Goal: Information Seeking & Learning: Learn about a topic

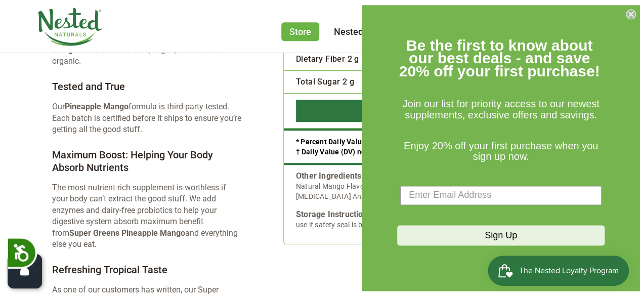
scroll to position [2075, 0]
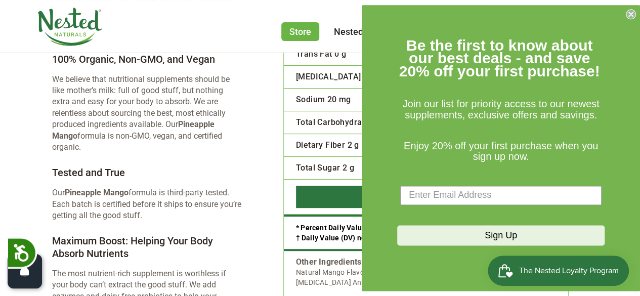
click at [630, 16] on icon "Close dialog" at bounding box center [631, 14] width 4 height 4
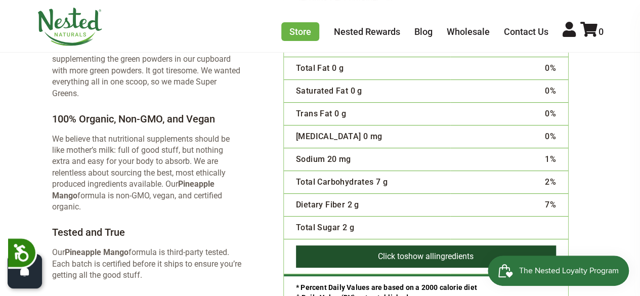
scroll to position [2088, 0]
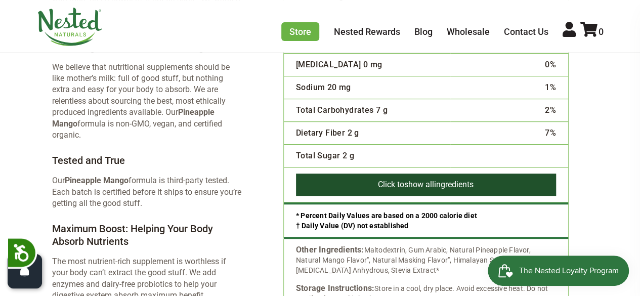
click at [410, 180] on span "show all" at bounding box center [419, 185] width 30 height 10
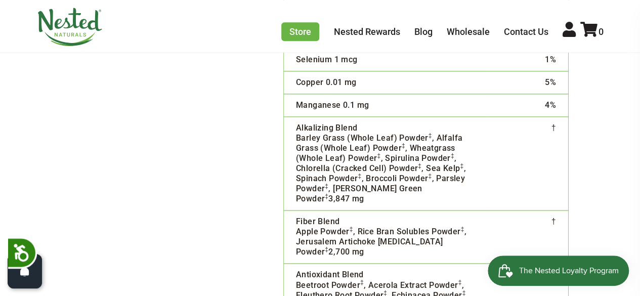
scroll to position [2543, 0]
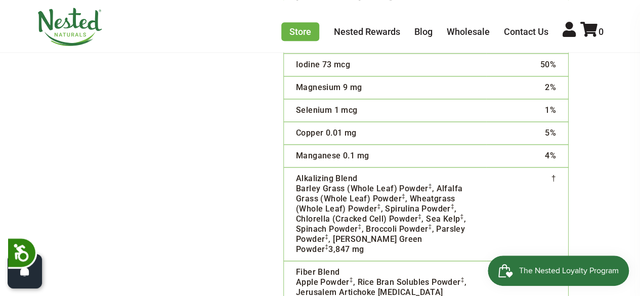
click at [481, 201] on td "Alkalizing Blend Barley Grass (Whole Leaf) Powder ‡ , Alfalfa Grass (Whole Leaf…" at bounding box center [385, 214] width 202 height 94
drag, startPoint x: 470, startPoint y: 198, endPoint x: 289, endPoint y: 143, distance: 189.4
click at [289, 167] on td "Alkalizing Blend Barley Grass (Whole Leaf) Powder ‡ , Alfalfa Grass (Whole Leaf…" at bounding box center [385, 214] width 202 height 94
copy td "Barley Grass (Whole Leaf) Powder ‡ , Alfalfa Grass (Whole Leaf) Powder ‡ , Whea…"
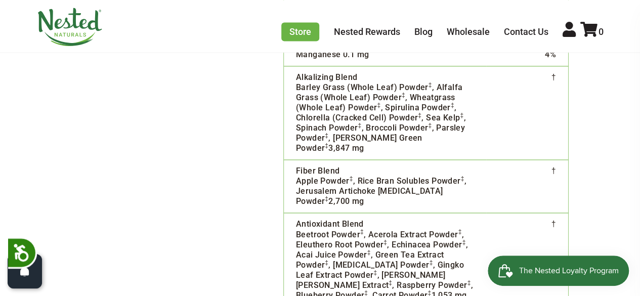
scroll to position [2695, 0]
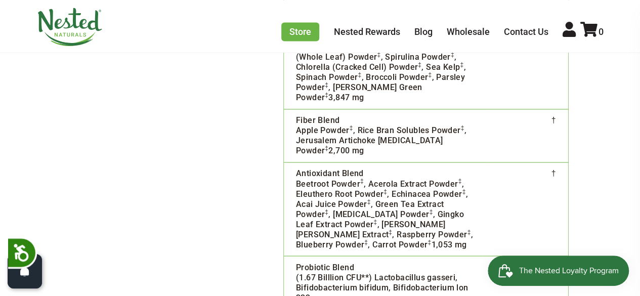
click at [307, 162] on td "Antioxidant Blend Beetroot Powder ‡ , Acerola Extract Powder ‡ , Eleuthero Root…" at bounding box center [385, 209] width 202 height 94
drag, startPoint x: 292, startPoint y: 75, endPoint x: 477, endPoint y: 94, distance: 185.8
click at [477, 109] on td "Fiber Blend Apple Powder ‡ , Rice Bran Solubles Powder ‡ , Jerusalem Artichoke …" at bounding box center [385, 135] width 202 height 53
copy td "Apple Powder ‡ , Rice Bran Solubles Powder ‡ , Jerusalem Artichoke [MEDICAL_DAT…"
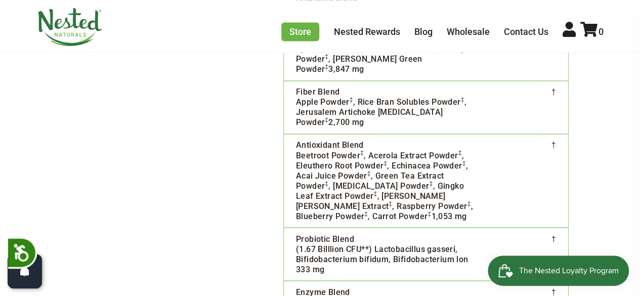
scroll to position [2746, 0]
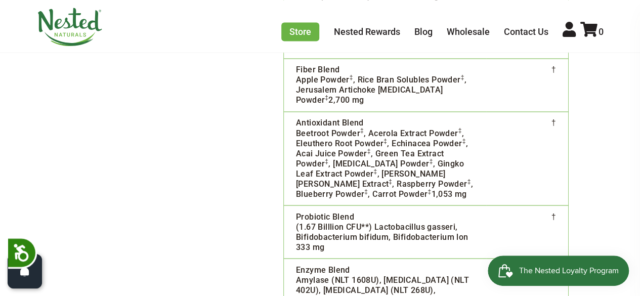
drag, startPoint x: 373, startPoint y: 134, endPoint x: 296, endPoint y: 72, distance: 98.7
click at [296, 111] on td "Antioxidant Blend Beetroot Powder ‡ , Acerola Extract Powder ‡ , Eleuthero Root…" at bounding box center [385, 158] width 202 height 94
copy td "Beetroot Powder ‡ , Acerola Extract Powder ‡ , Eleuthero Root Powder ‡ , Echina…"
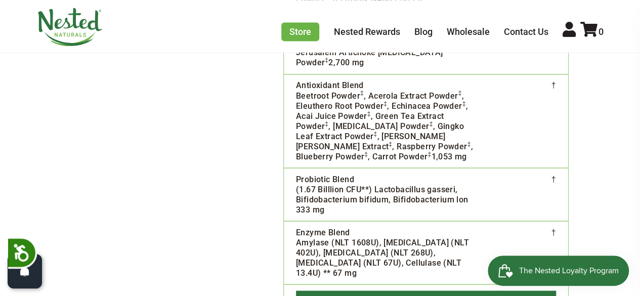
scroll to position [2796, 0]
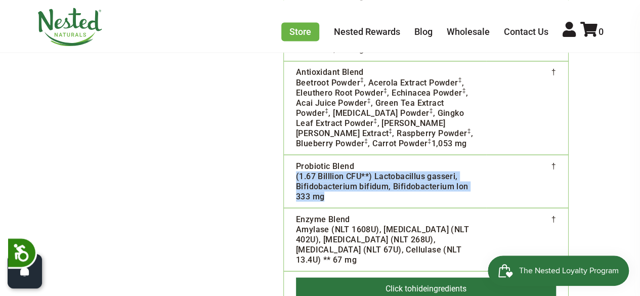
drag, startPoint x: 334, startPoint y: 136, endPoint x: 294, endPoint y: 114, distance: 46.2
click at [294, 154] on td "Probiotic Blend (1.67 Billlion CFU**) Lactobacillus gasseri, Bifidobacterium bi…" at bounding box center [385, 180] width 202 height 53
copy td "(1.67 Billlion CFU**) Lactobacillus gasseri, Bifidobacterium bifidum, Bifidobac…"
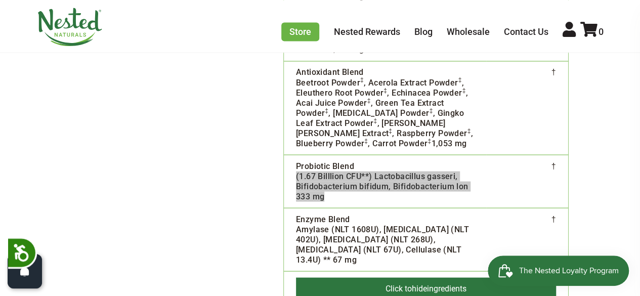
scroll to position [2847, 0]
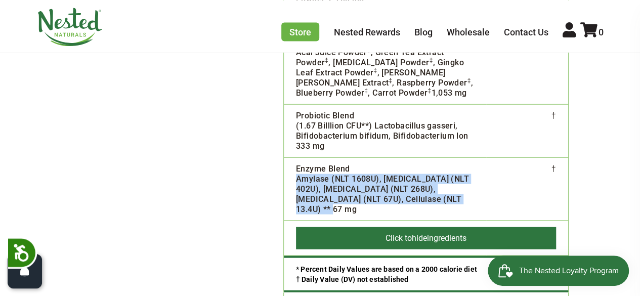
drag, startPoint x: 421, startPoint y: 136, endPoint x: 288, endPoint y: 115, distance: 134.7
click at [288, 157] on td "Enzyme Blend Amylase (NLT 1608U), [MEDICAL_DATA] (NLT 402U), [MEDICAL_DATA] (NL…" at bounding box center [385, 188] width 202 height 63
copy td "Amylase (NLT 1608U), [MEDICAL_DATA] (NLT 402U), [MEDICAL_DATA] (NLT 268U), [MED…"
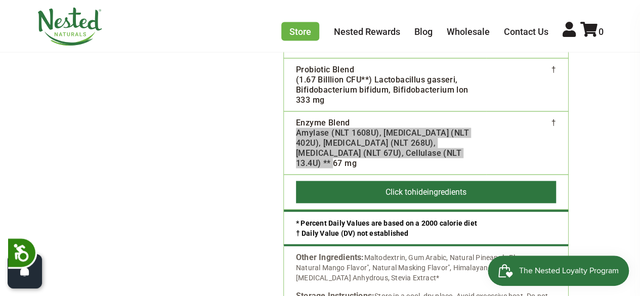
scroll to position [2948, 0]
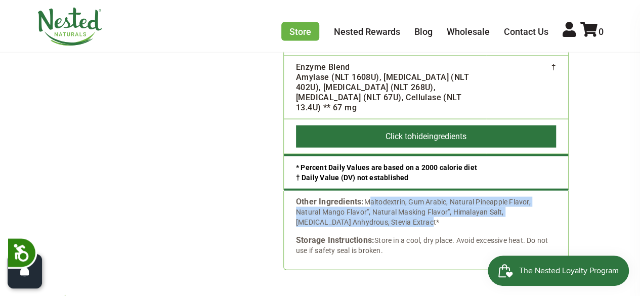
drag, startPoint x: 390, startPoint y: 151, endPoint x: 365, endPoint y: 130, distance: 32.3
click at [365, 197] on div "Other Ingredients: Maltodextrin, Gum Arabic, Natural Pineapple Flavor, Natural …" at bounding box center [426, 212] width 260 height 30
copy div "Maltodextrin, Gum Arabic, Natural Pineapple Flavor, Natural Mango Flavor", Natu…"
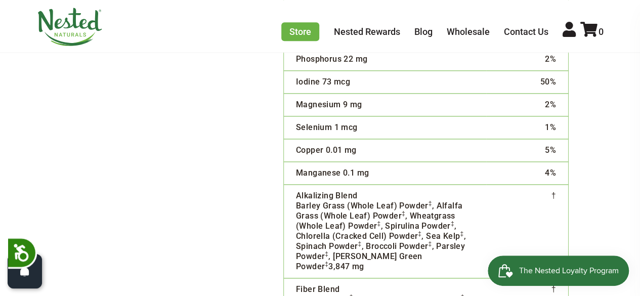
scroll to position [2594, 0]
